Goal: Information Seeking & Learning: Learn about a topic

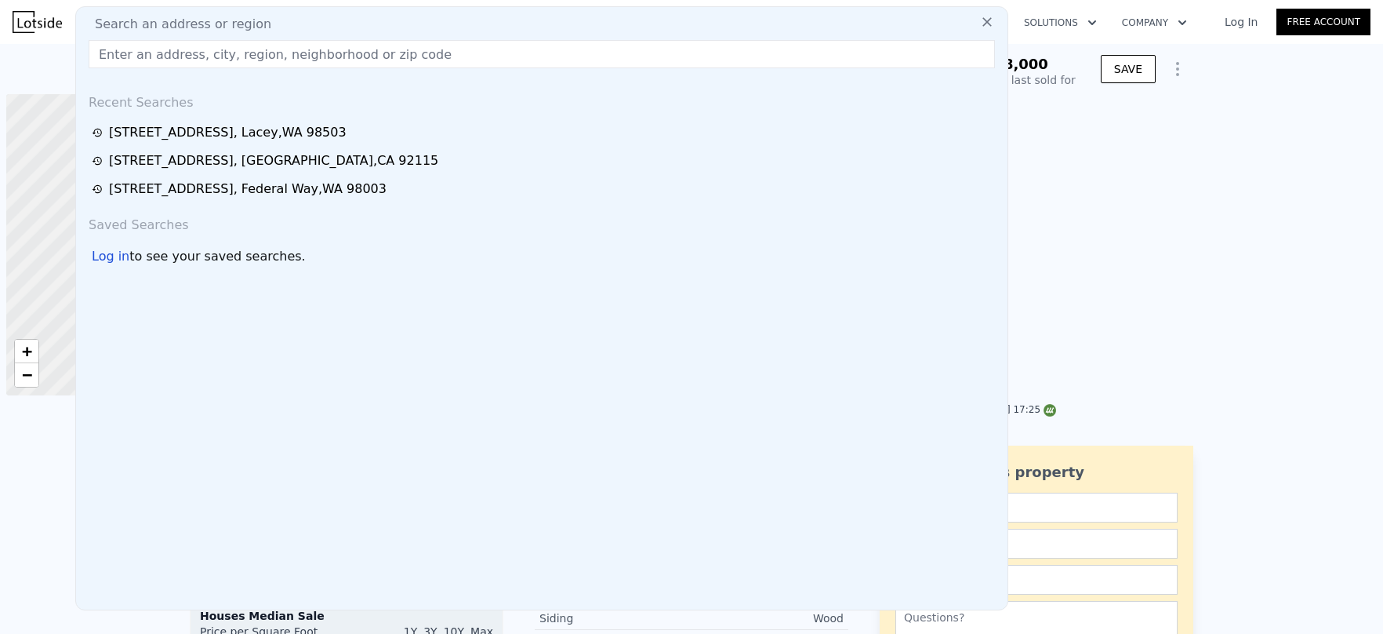
type input "2504 Valley Circle Dr, Bothell WA 98125"
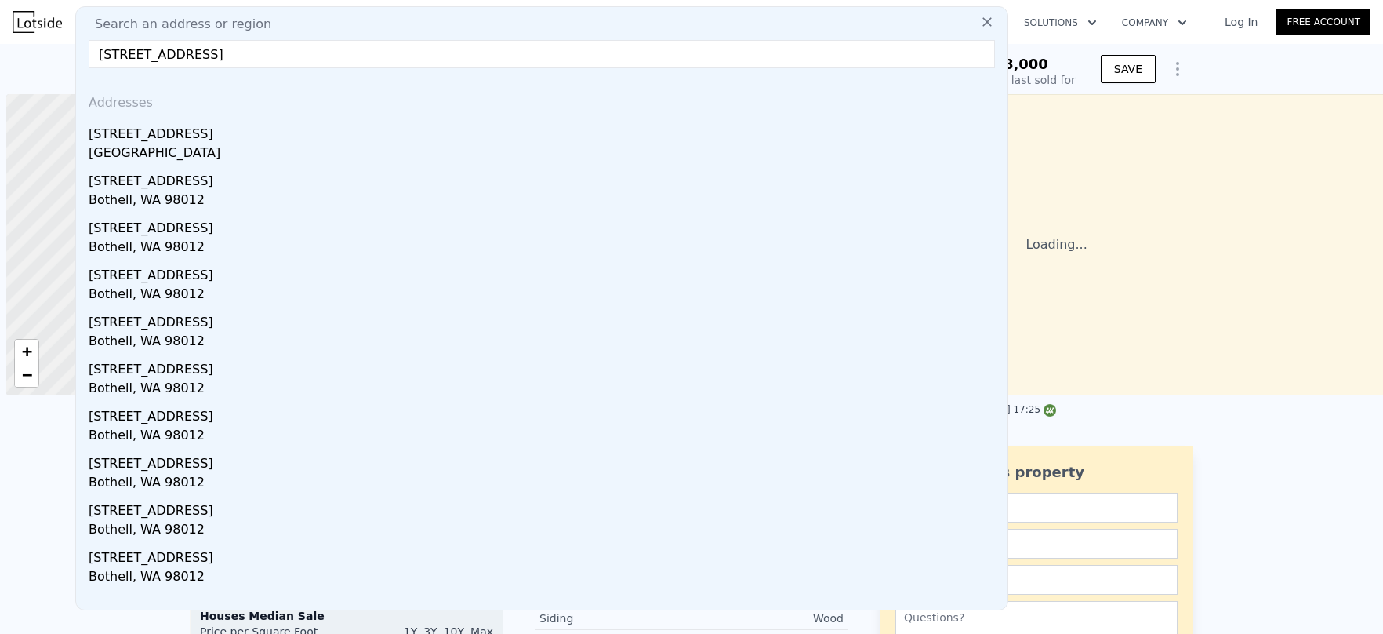
scroll to position [0, 6]
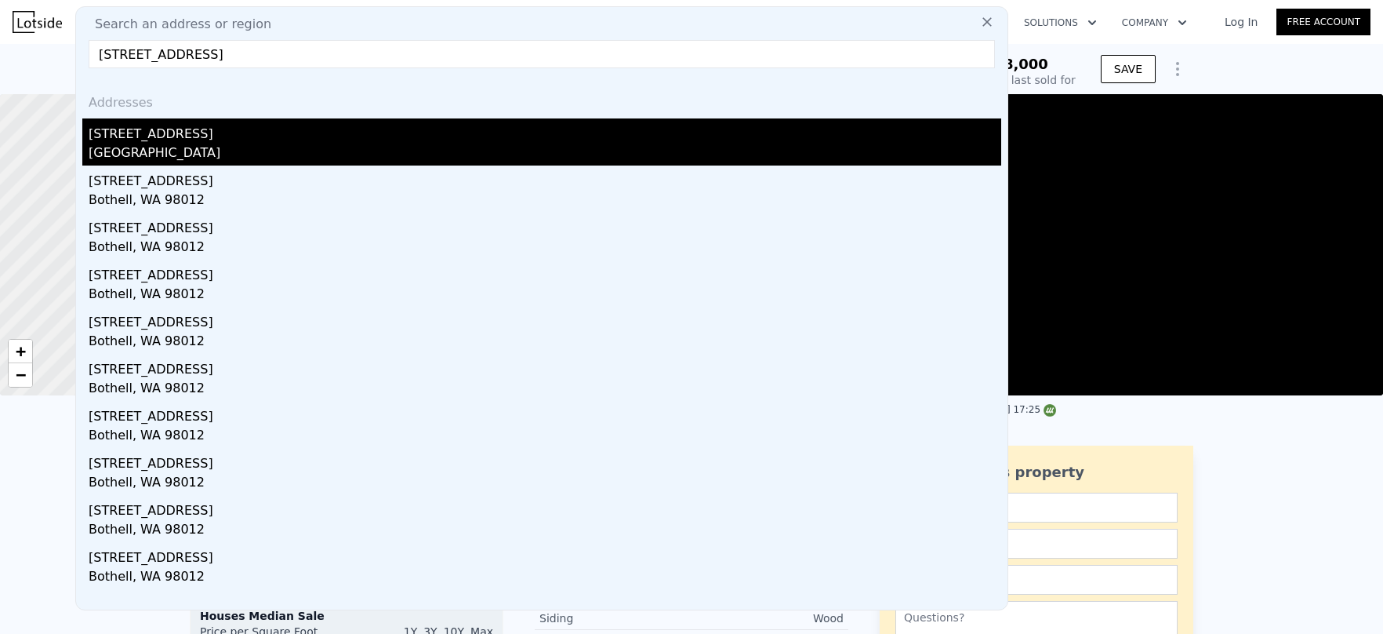
click at [183, 132] on div "2504 Valley Circle Dr" at bounding box center [545, 130] width 913 height 25
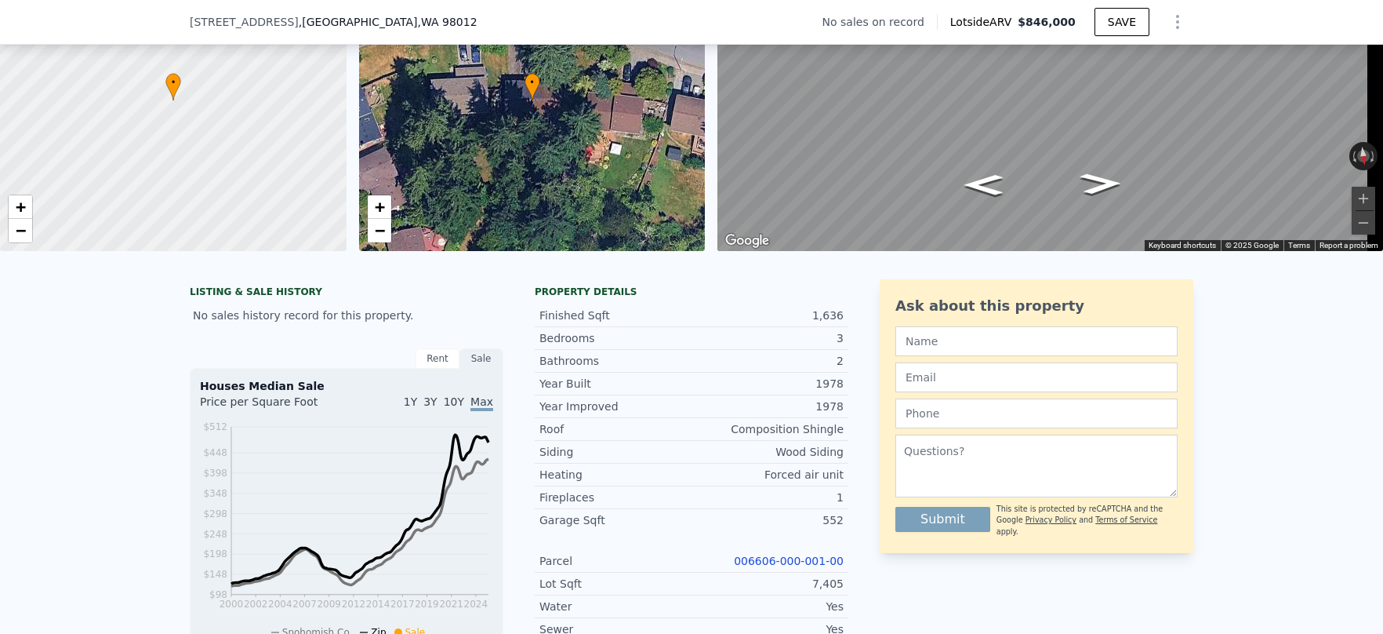
scroll to position [308, 0]
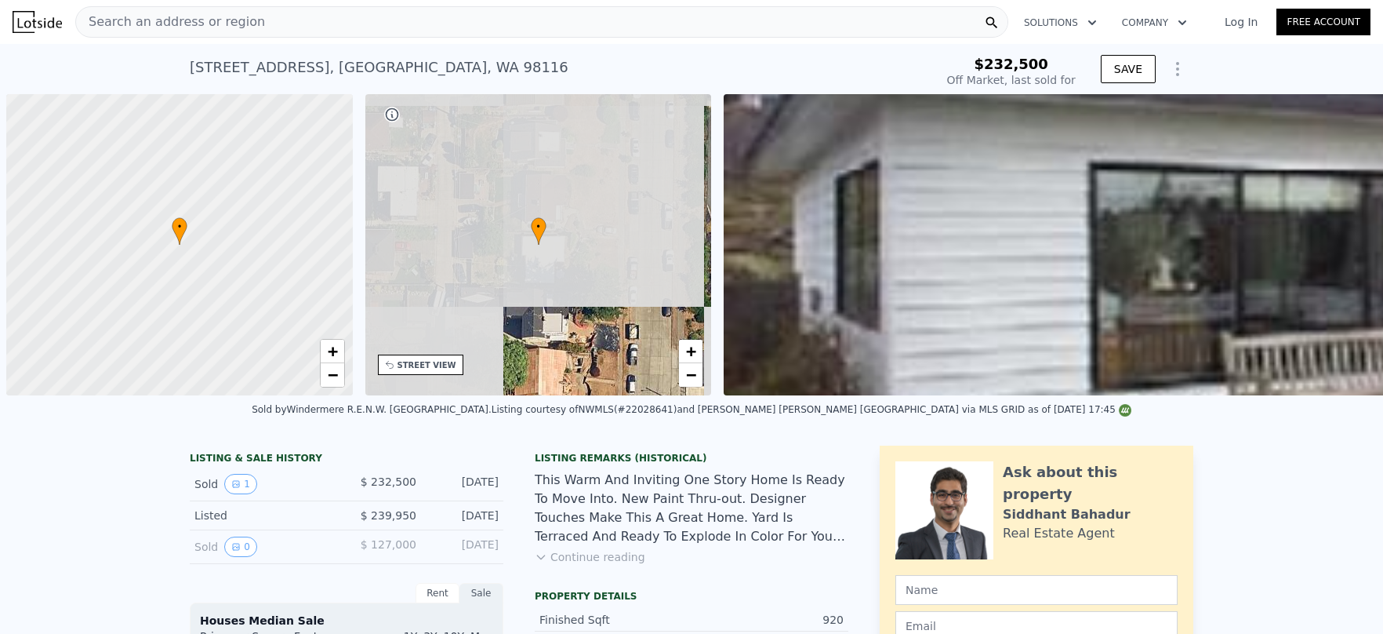
scroll to position [0, 6]
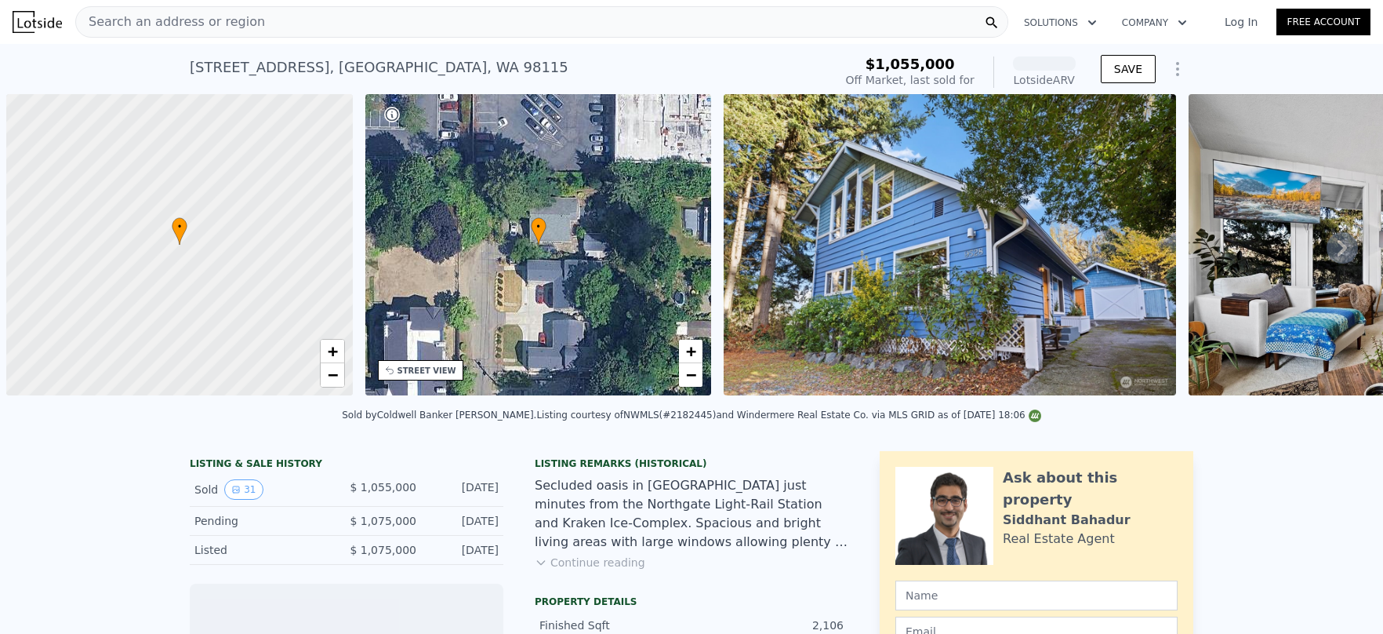
scroll to position [0, 6]
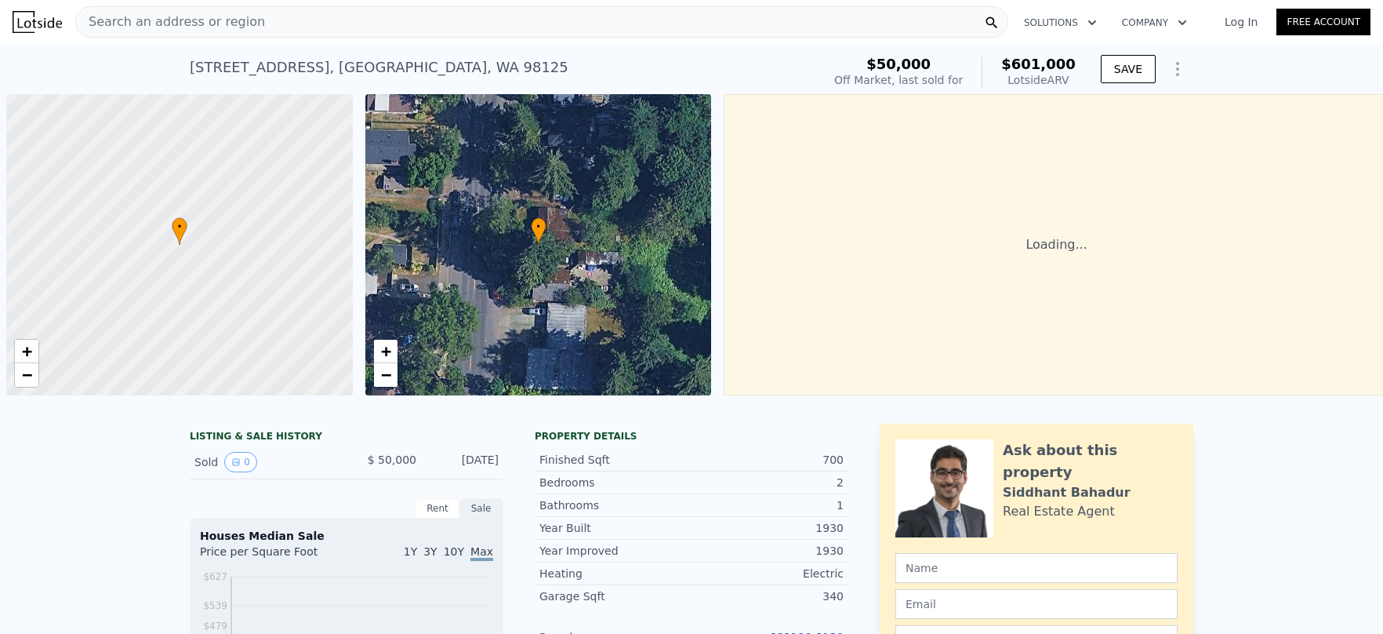
scroll to position [0, 6]
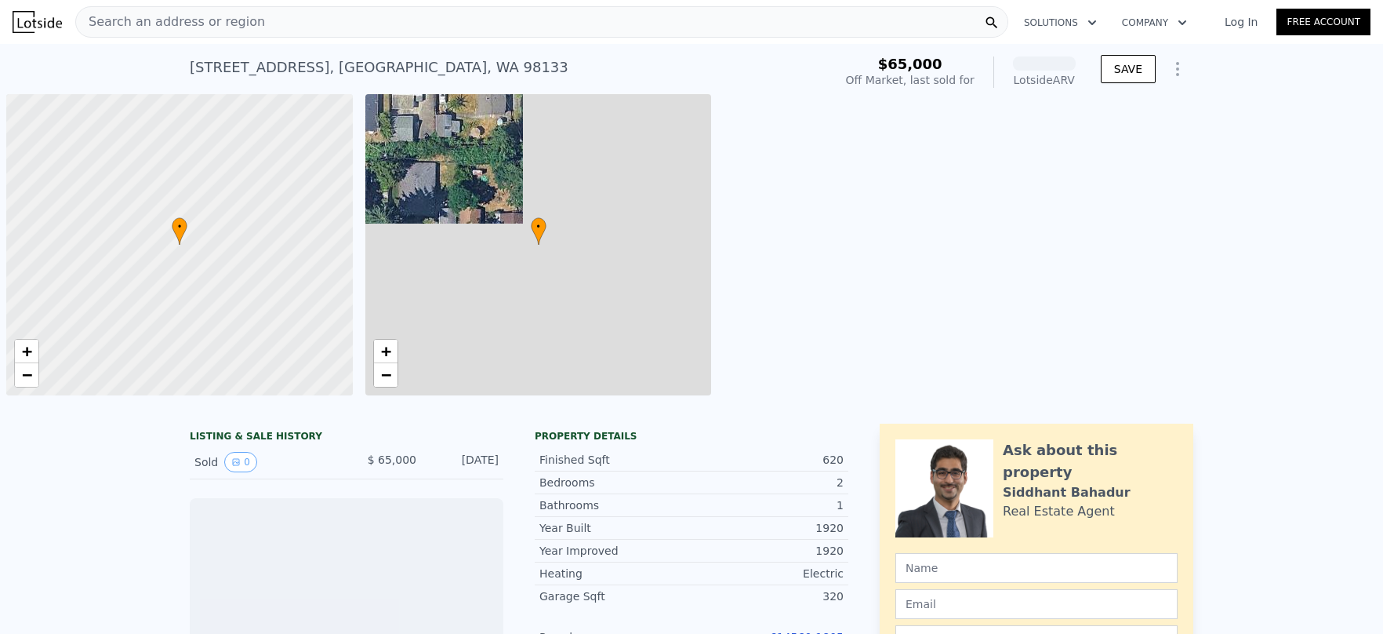
scroll to position [0, 6]
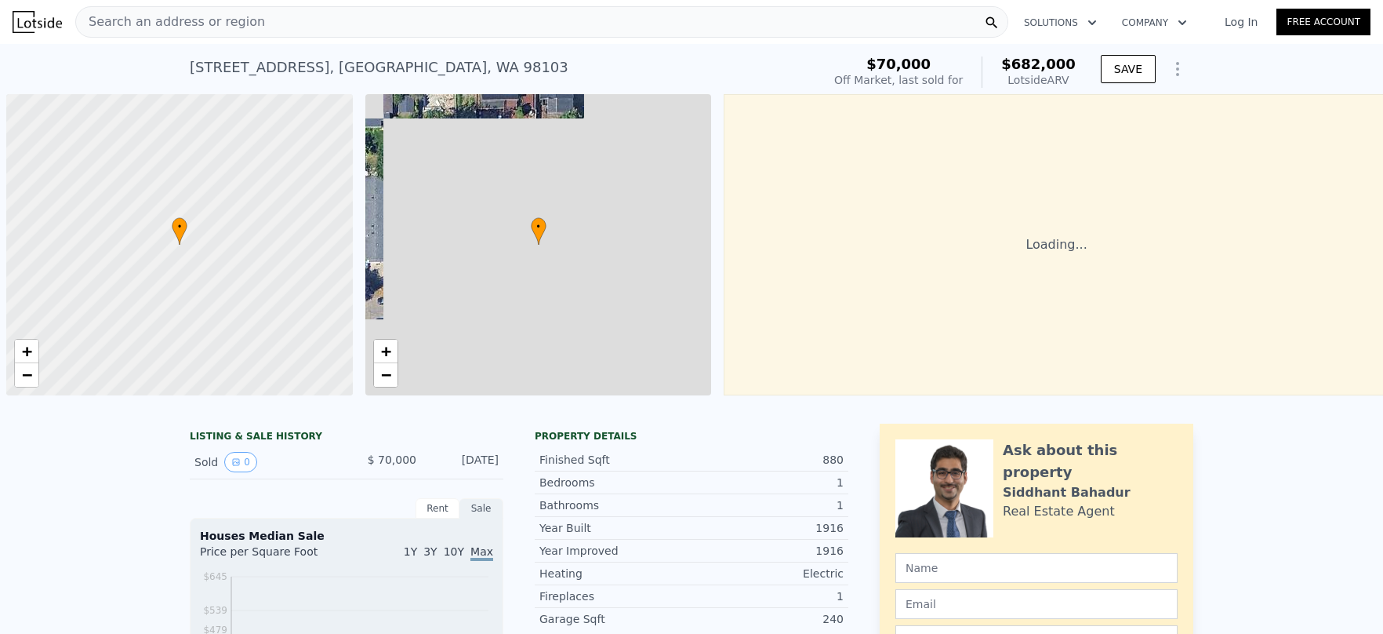
scroll to position [0, 6]
